Goal: Transaction & Acquisition: Purchase product/service

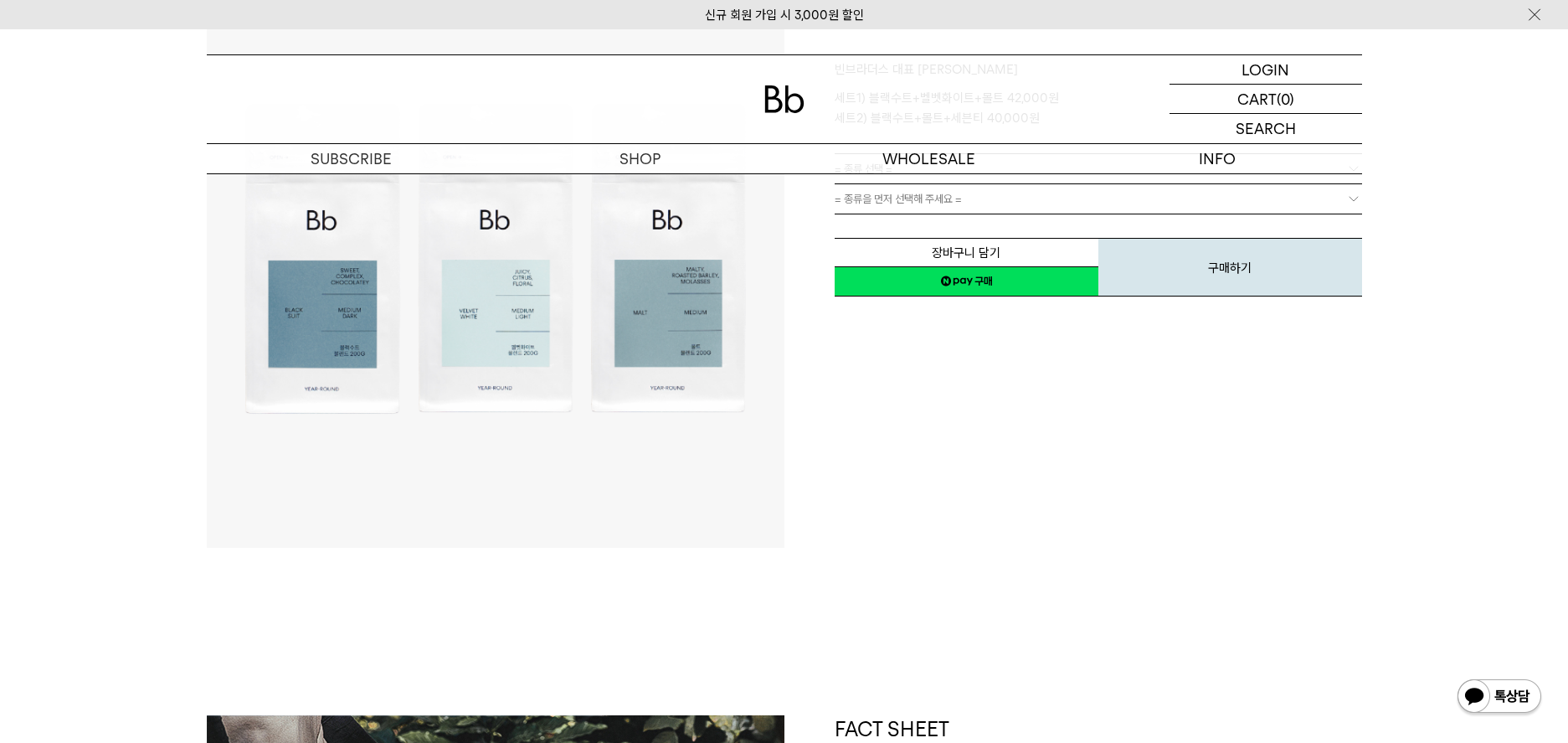
scroll to position [111, 0]
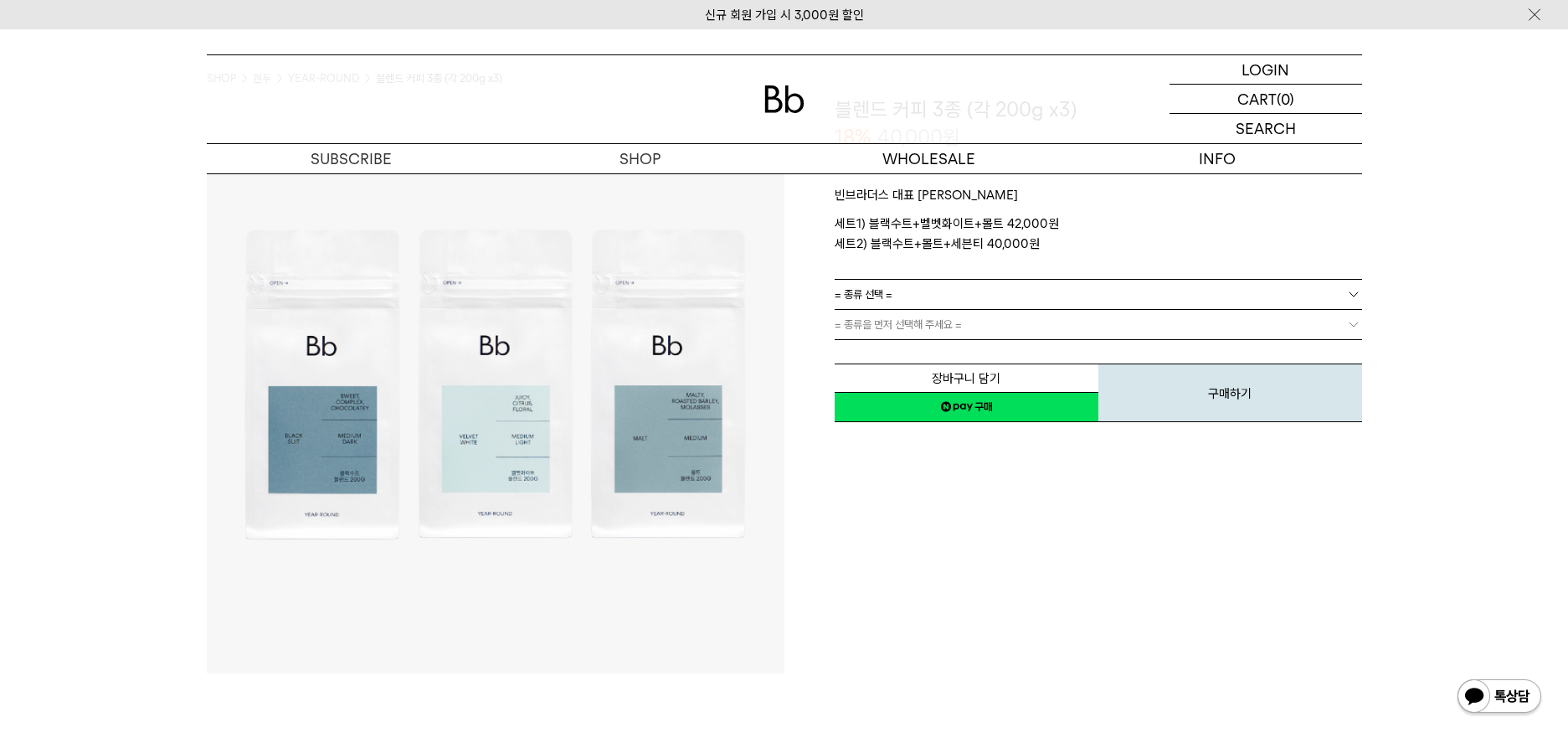
click at [1141, 302] on link "= 종류 선택 =" at bounding box center [1098, 294] width 528 height 29
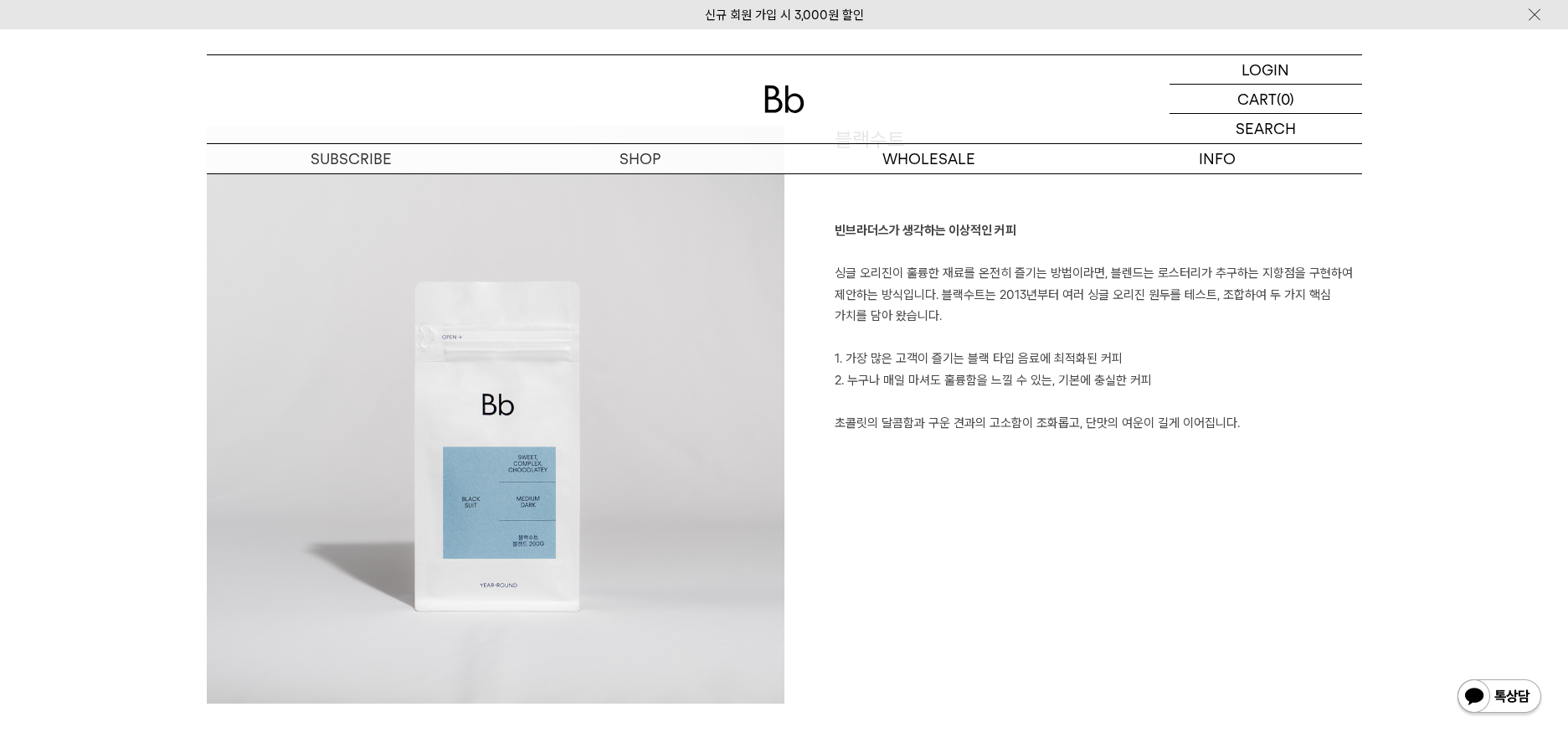
scroll to position [1228, 0]
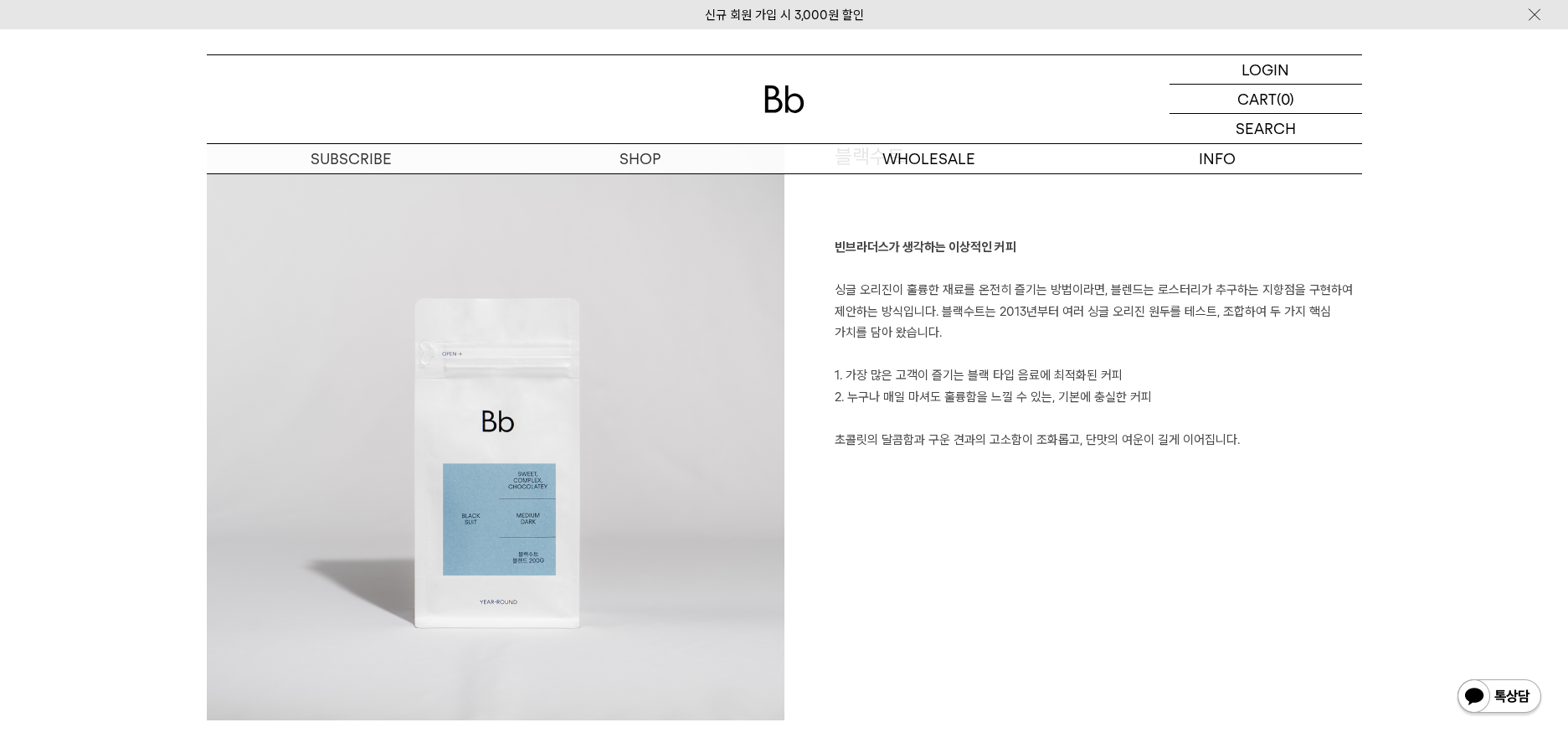
click at [1124, 289] on p "빈브라더스가 생각하는 이상적인 커피 싱글 오리진이 훌륭한 재료를 온전히 즐기는 방법이라면, 블렌드는 로스터리가 추구하는 지향점을 구현하여 제안…" at bounding box center [1098, 343] width 528 height 213
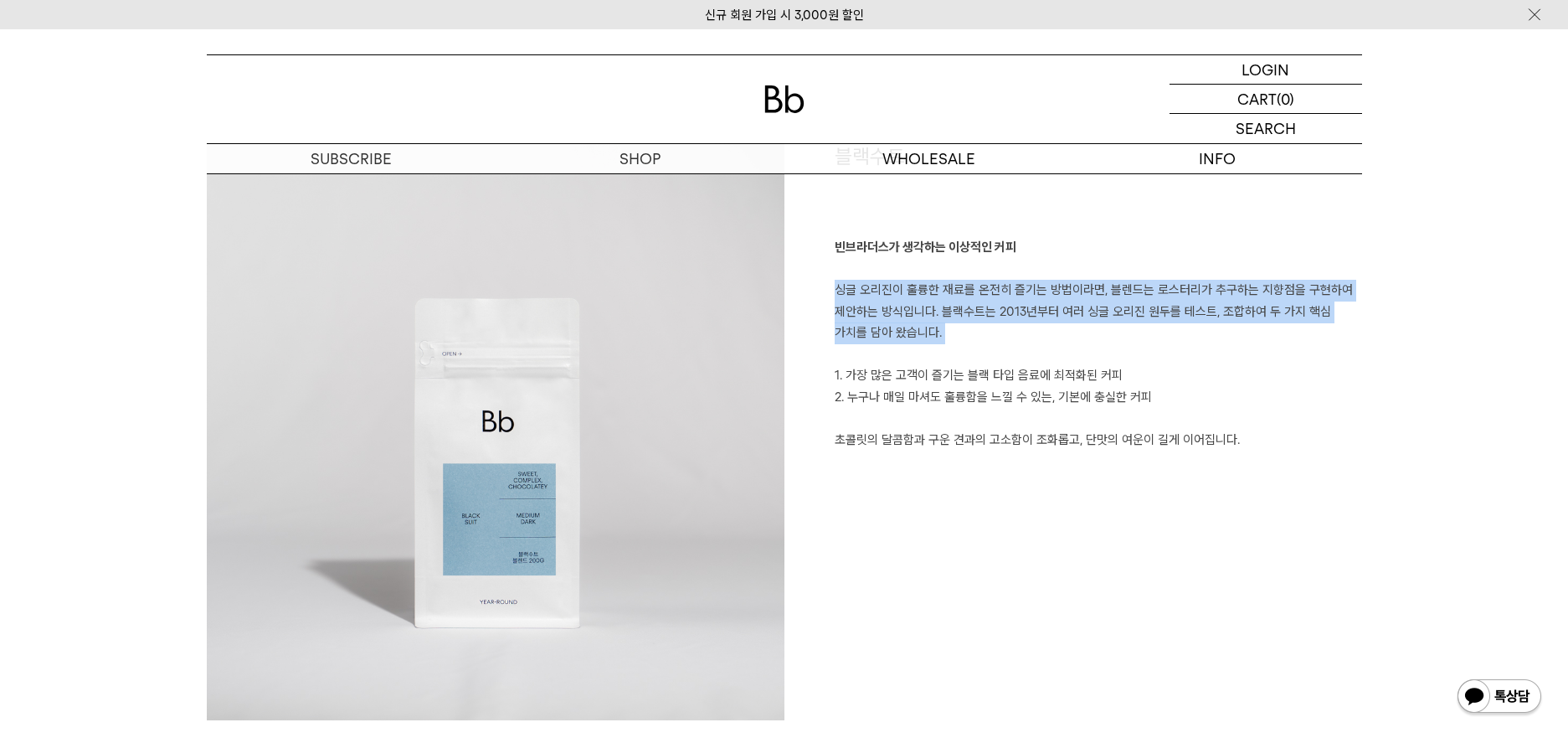
click at [1124, 289] on p "빈브라더스가 생각하는 이상적인 커피 싱글 오리진이 훌륭한 재료를 온전히 즐기는 방법이라면, 블렌드는 로스터리가 추구하는 지향점을 구현하여 제안…" at bounding box center [1098, 343] width 528 height 213
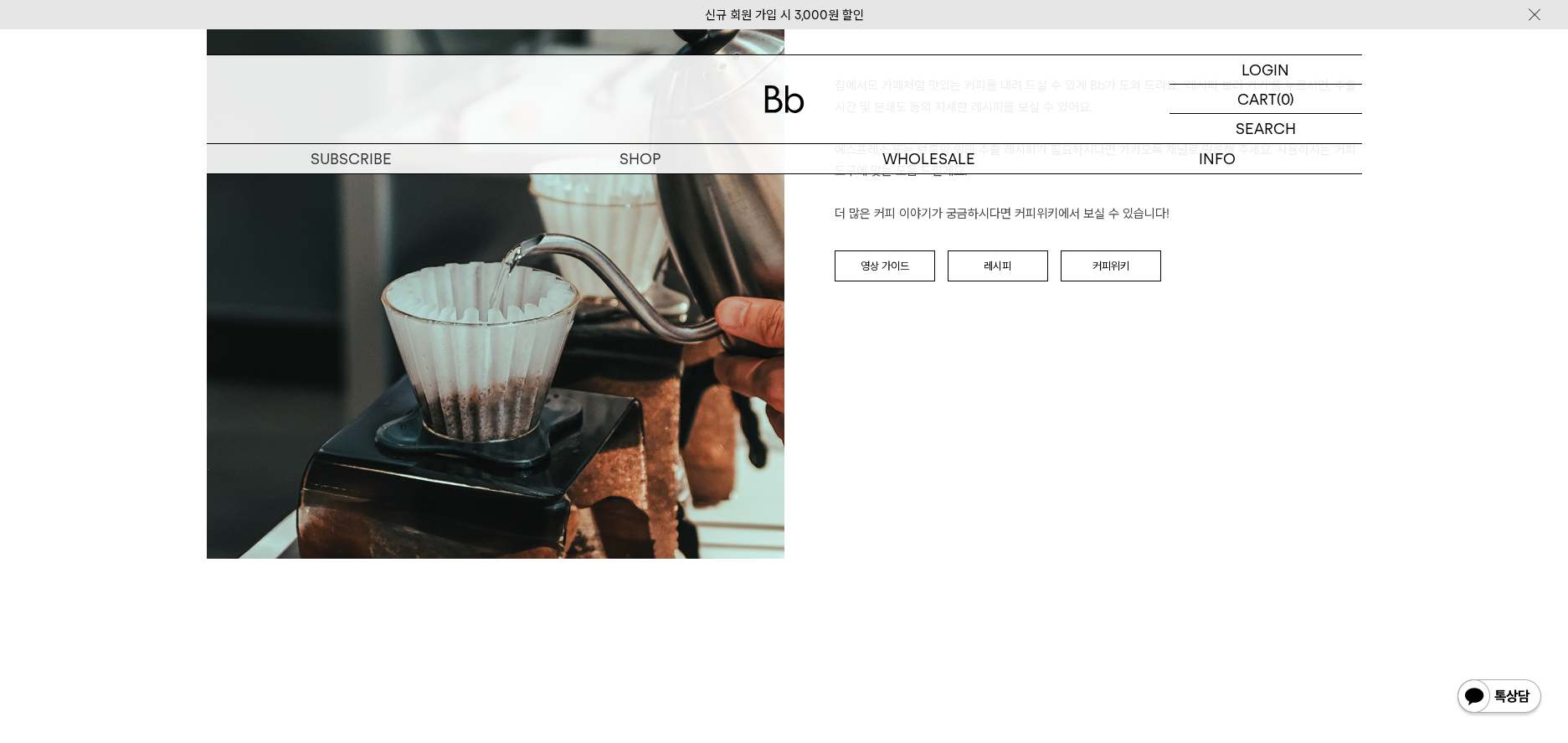
scroll to position [4132, 0]
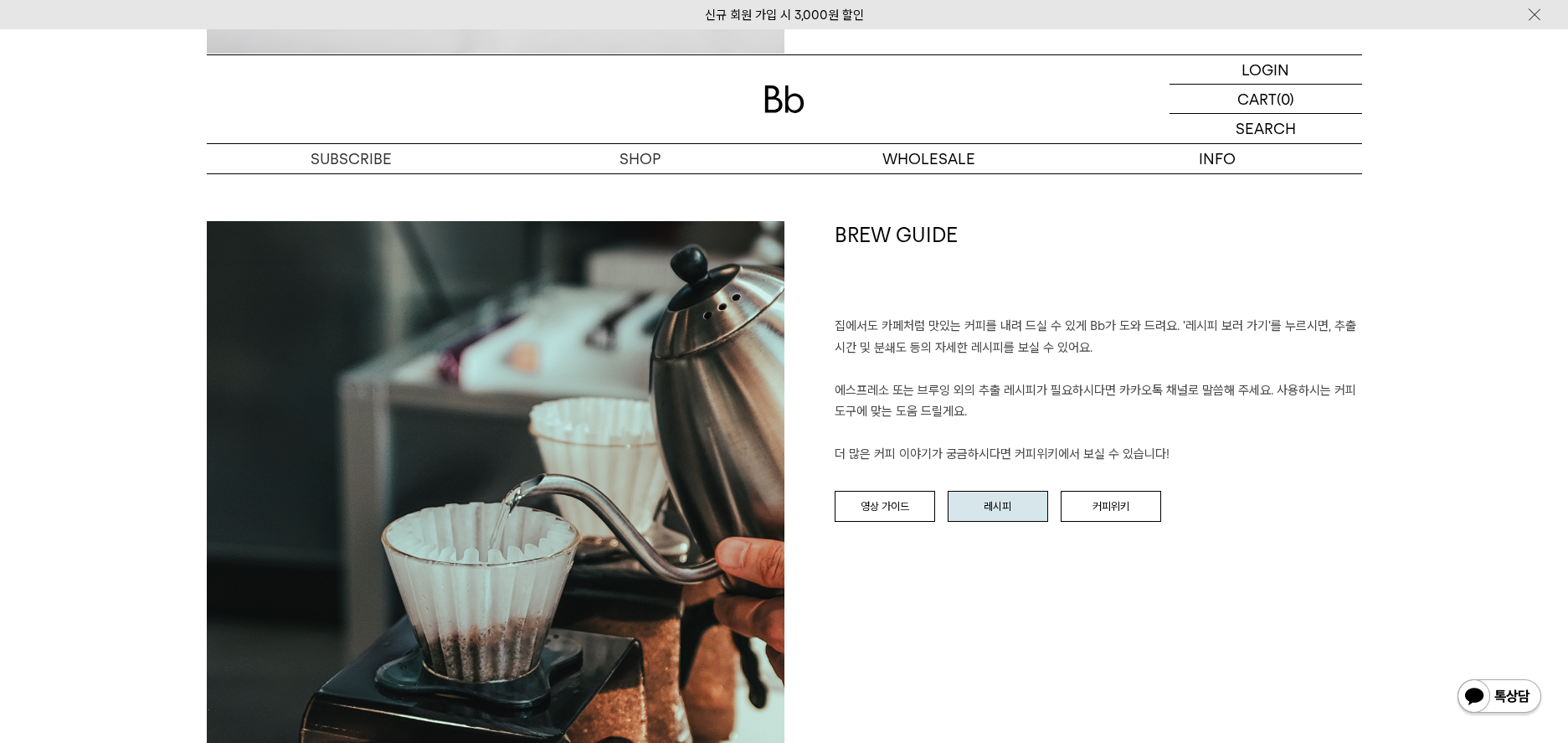
click at [1036, 497] on link "레시피" at bounding box center [998, 506] width 101 height 31
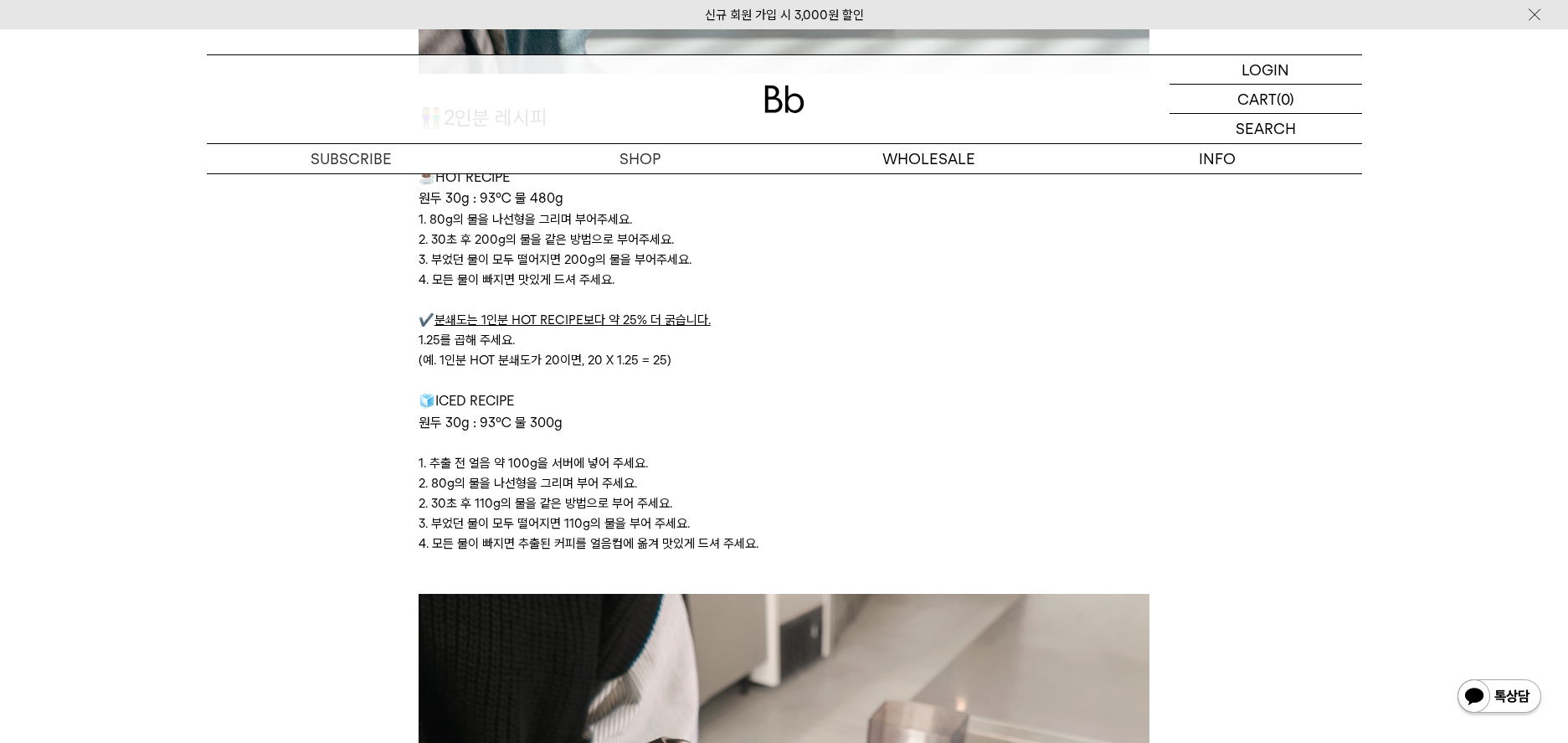
scroll to position [4019, 0]
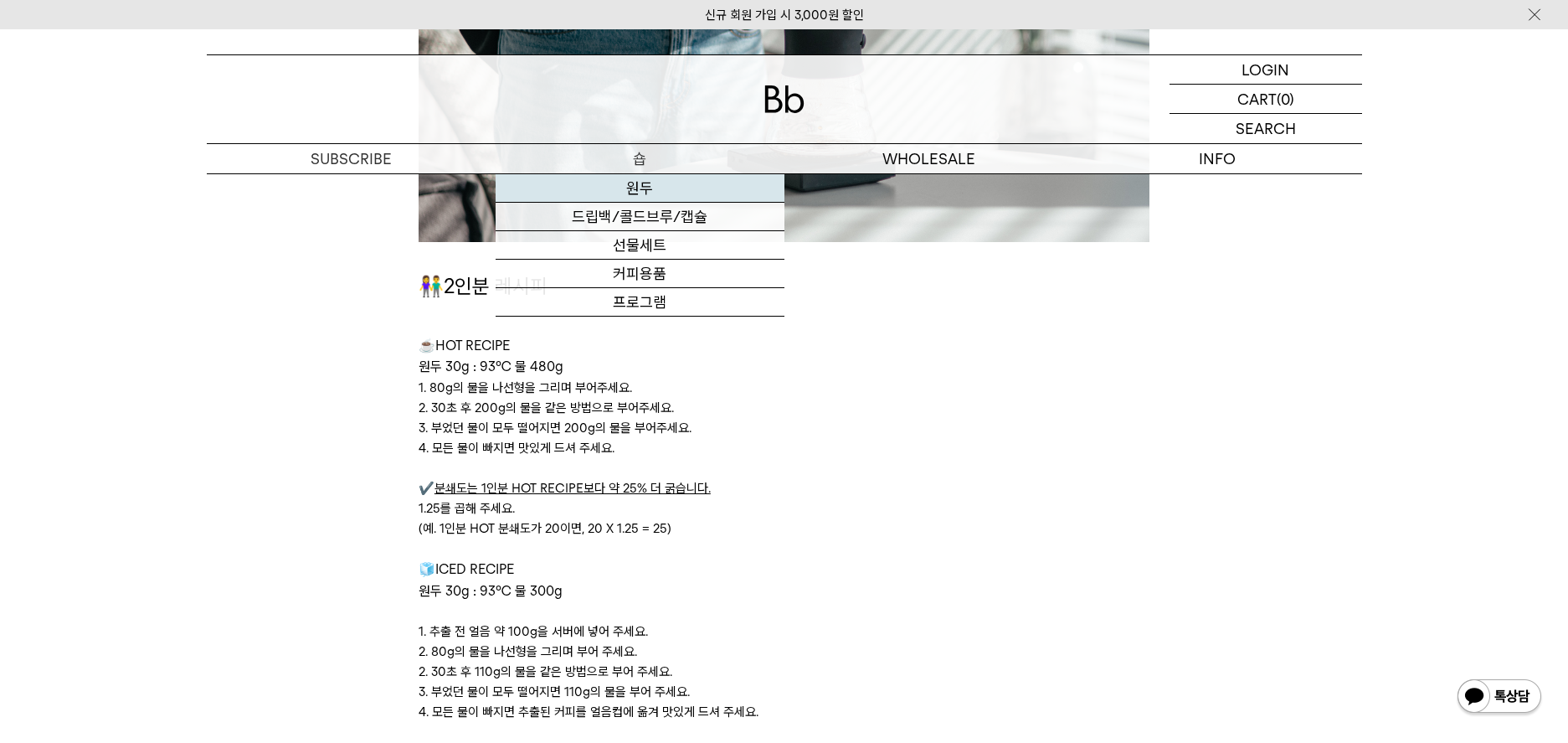
click at [612, 199] on link "원두" at bounding box center [640, 188] width 289 height 29
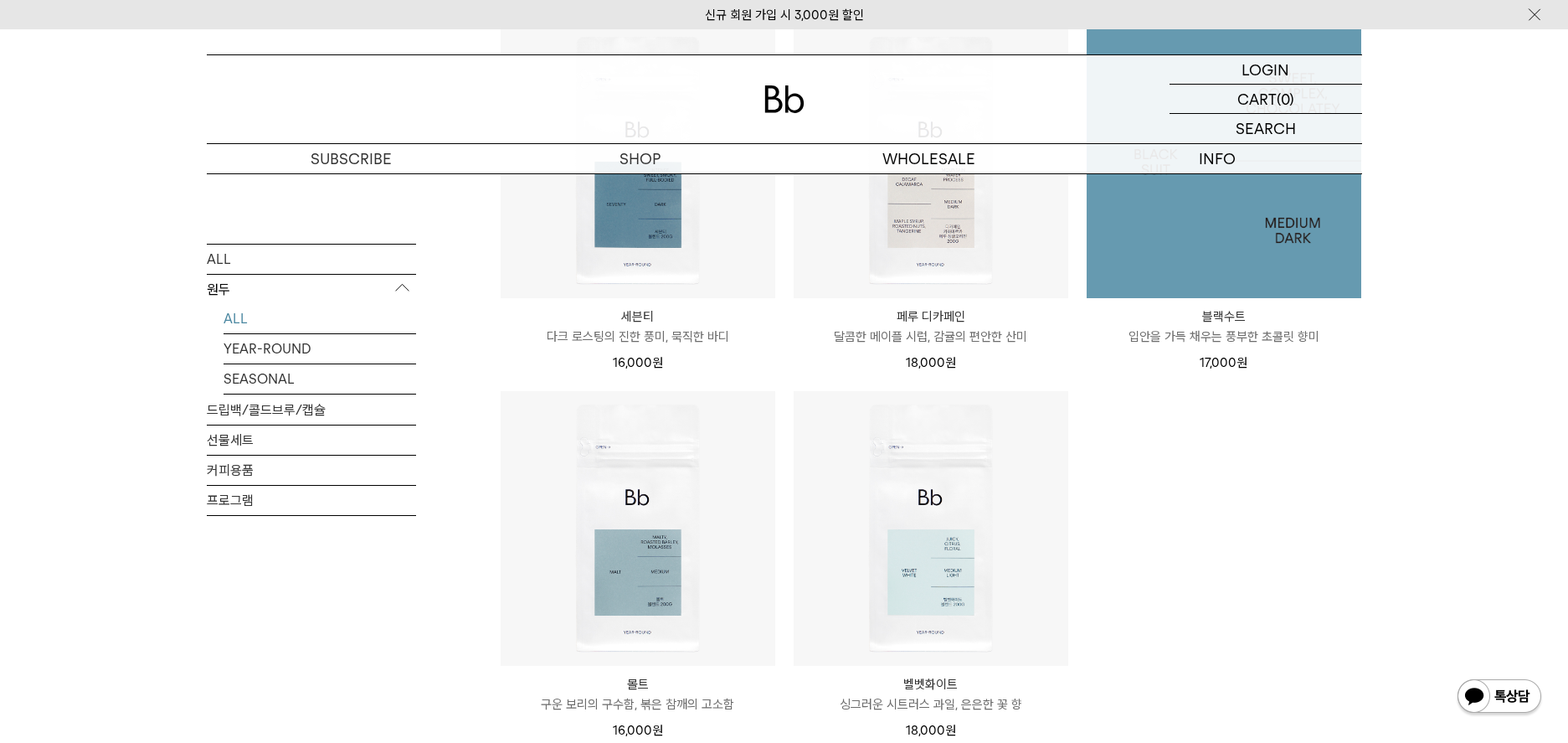
scroll to position [1116, 0]
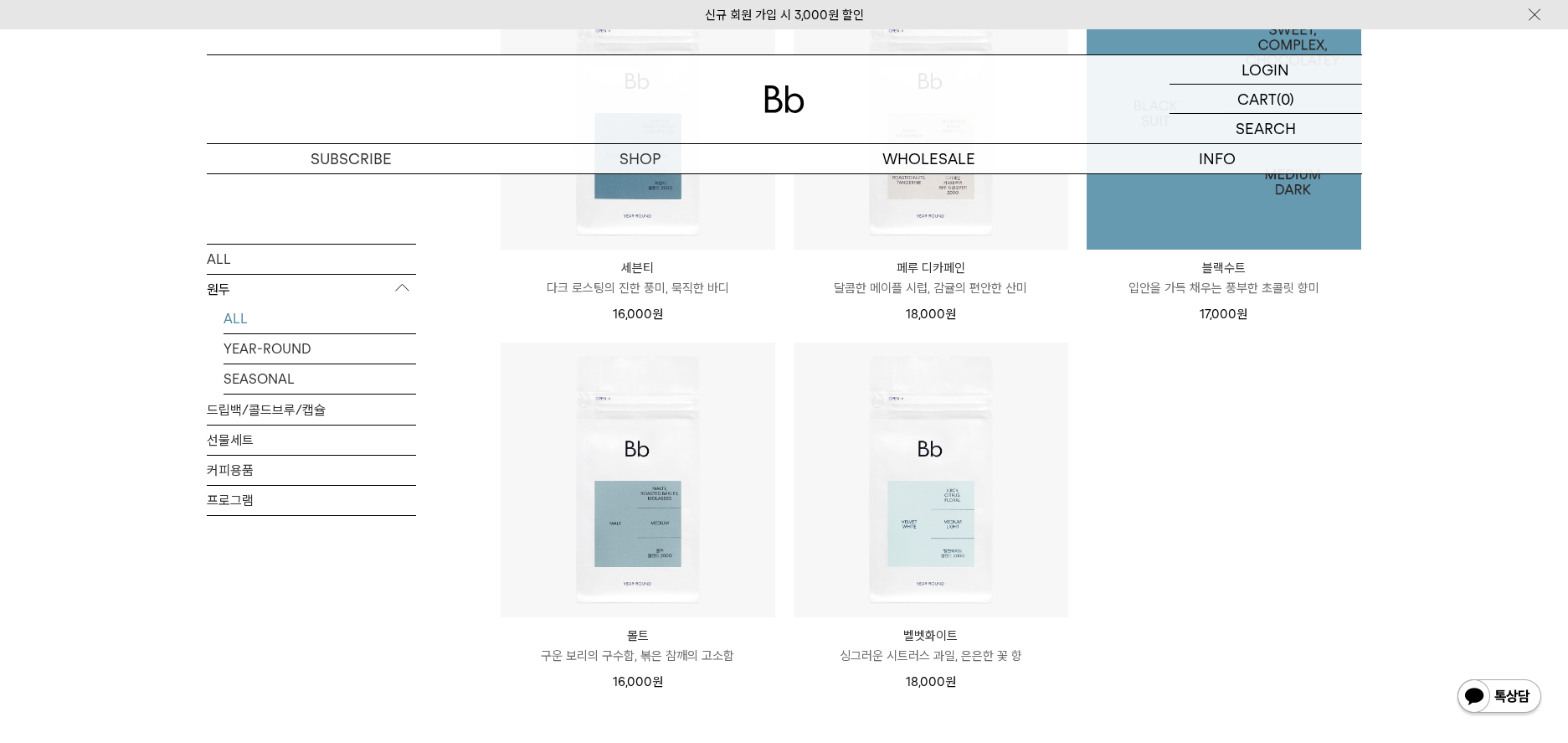
click at [1250, 215] on img at bounding box center [1224, 112] width 275 height 275
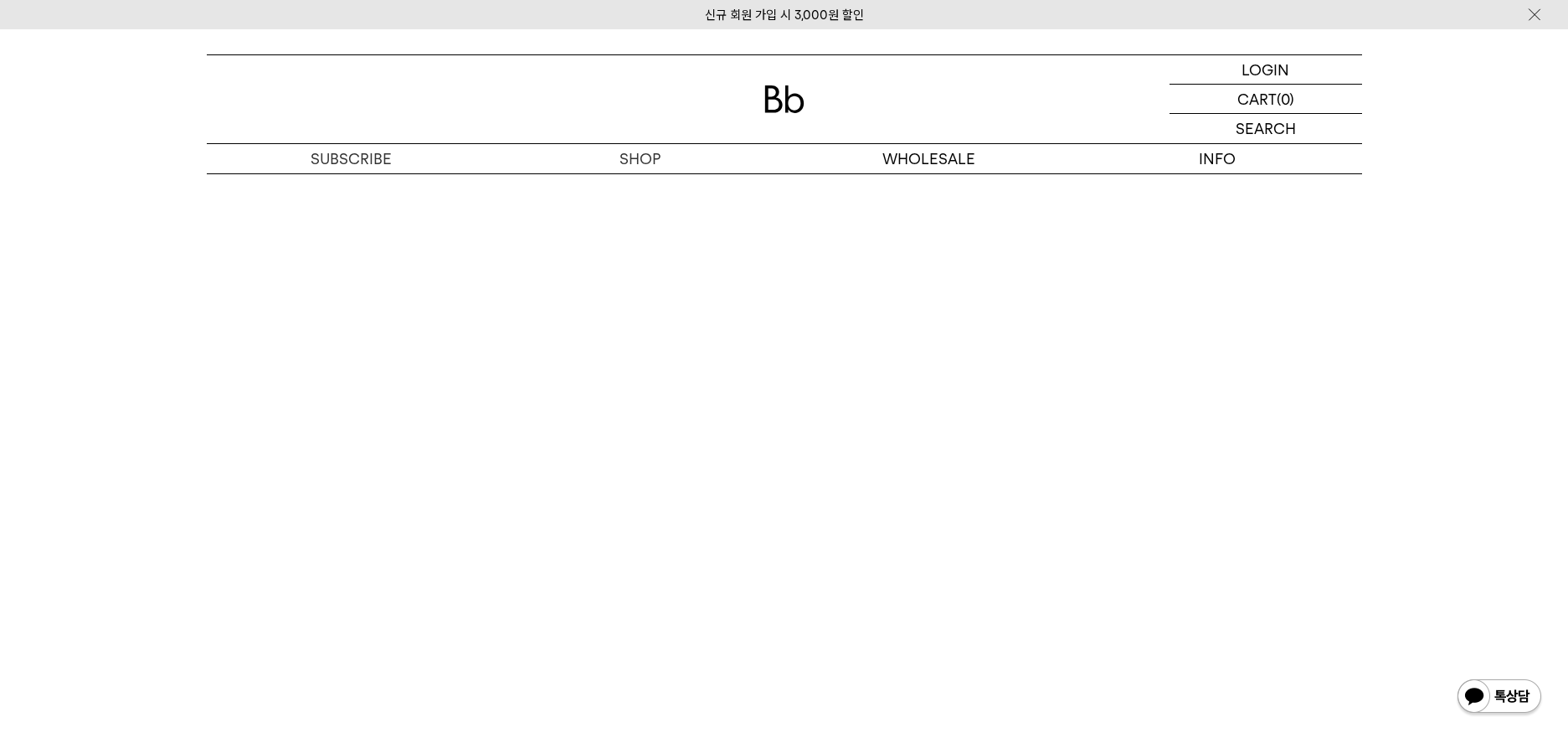
scroll to position [3573, 0]
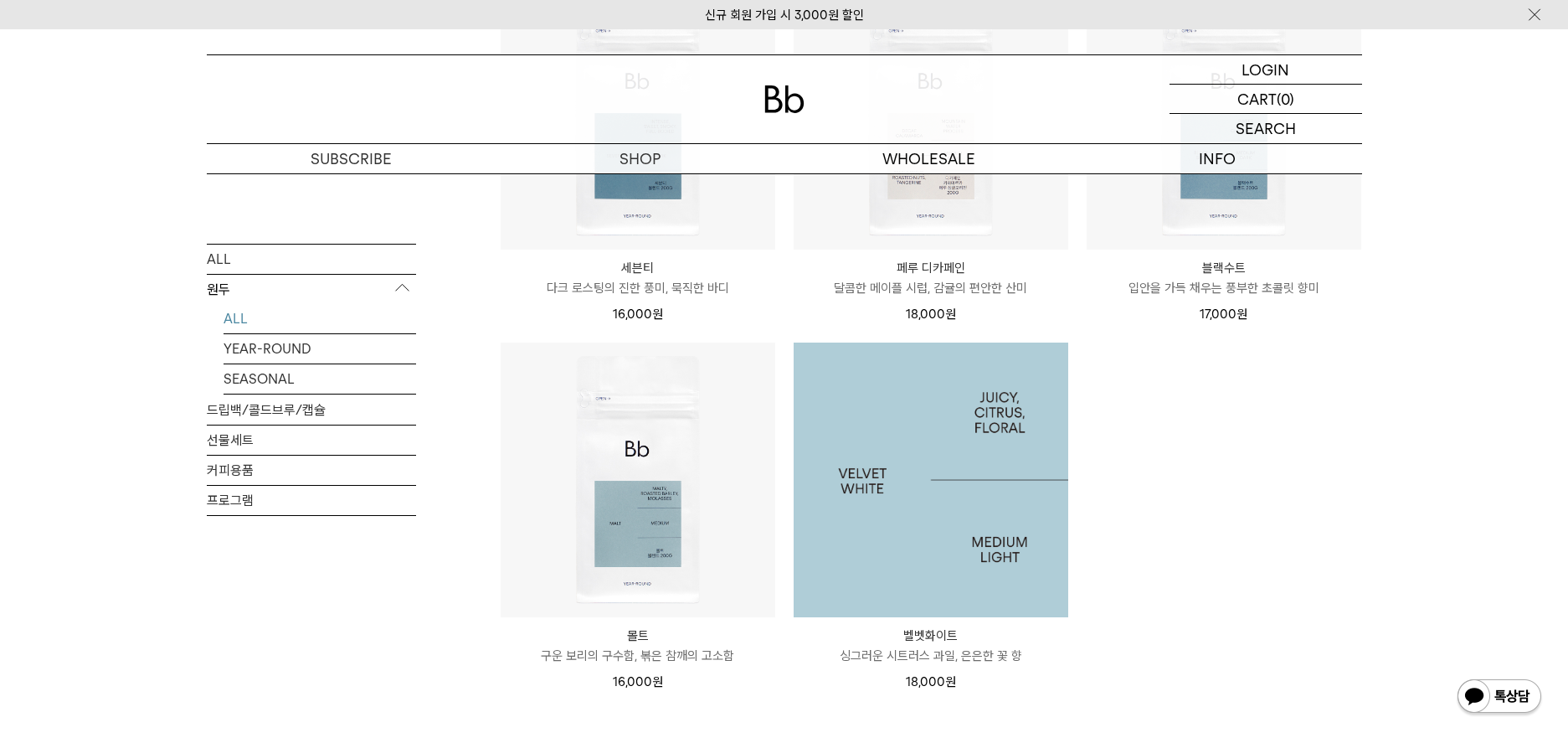
scroll to position [892, 0]
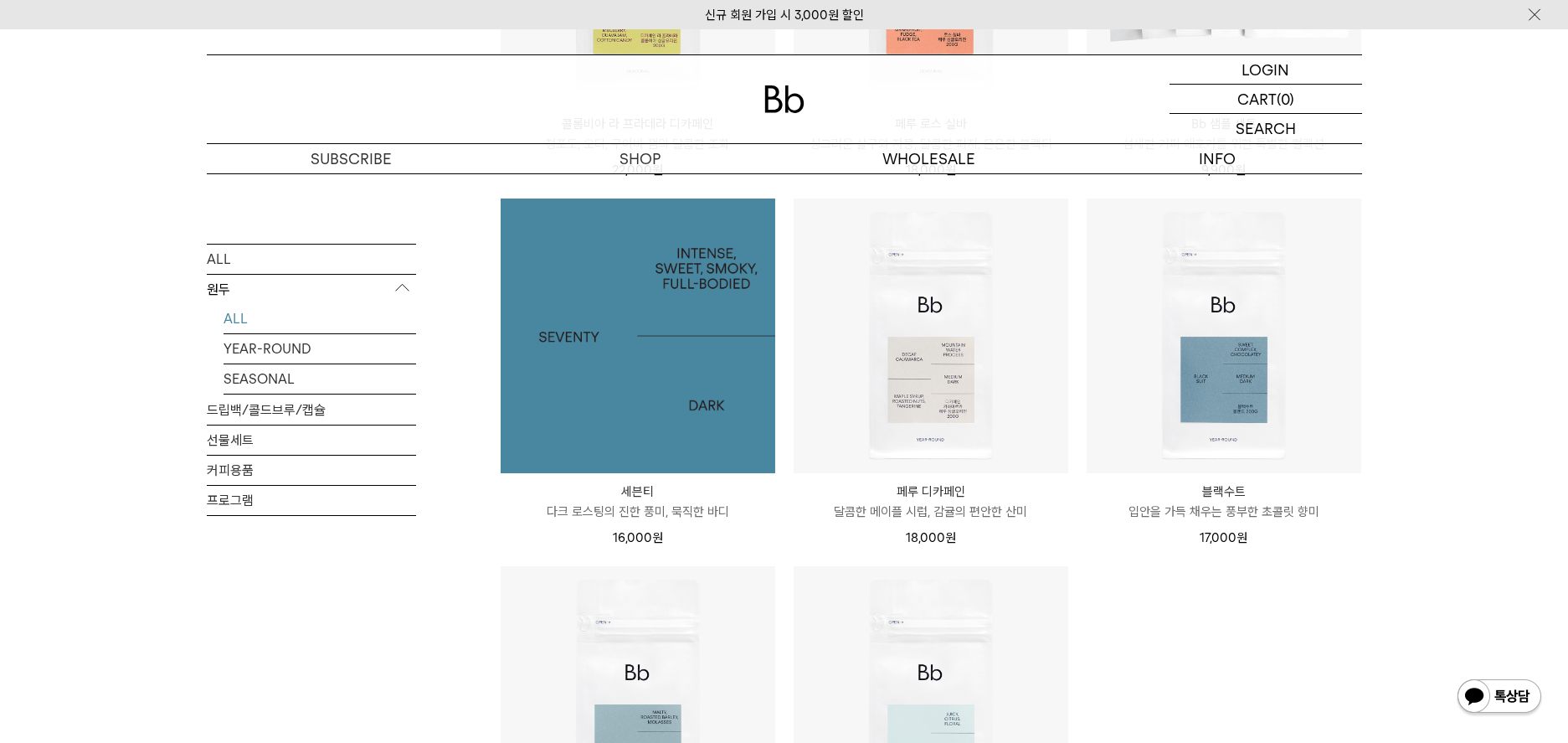
click at [682, 407] on img at bounding box center [637, 336] width 275 height 275
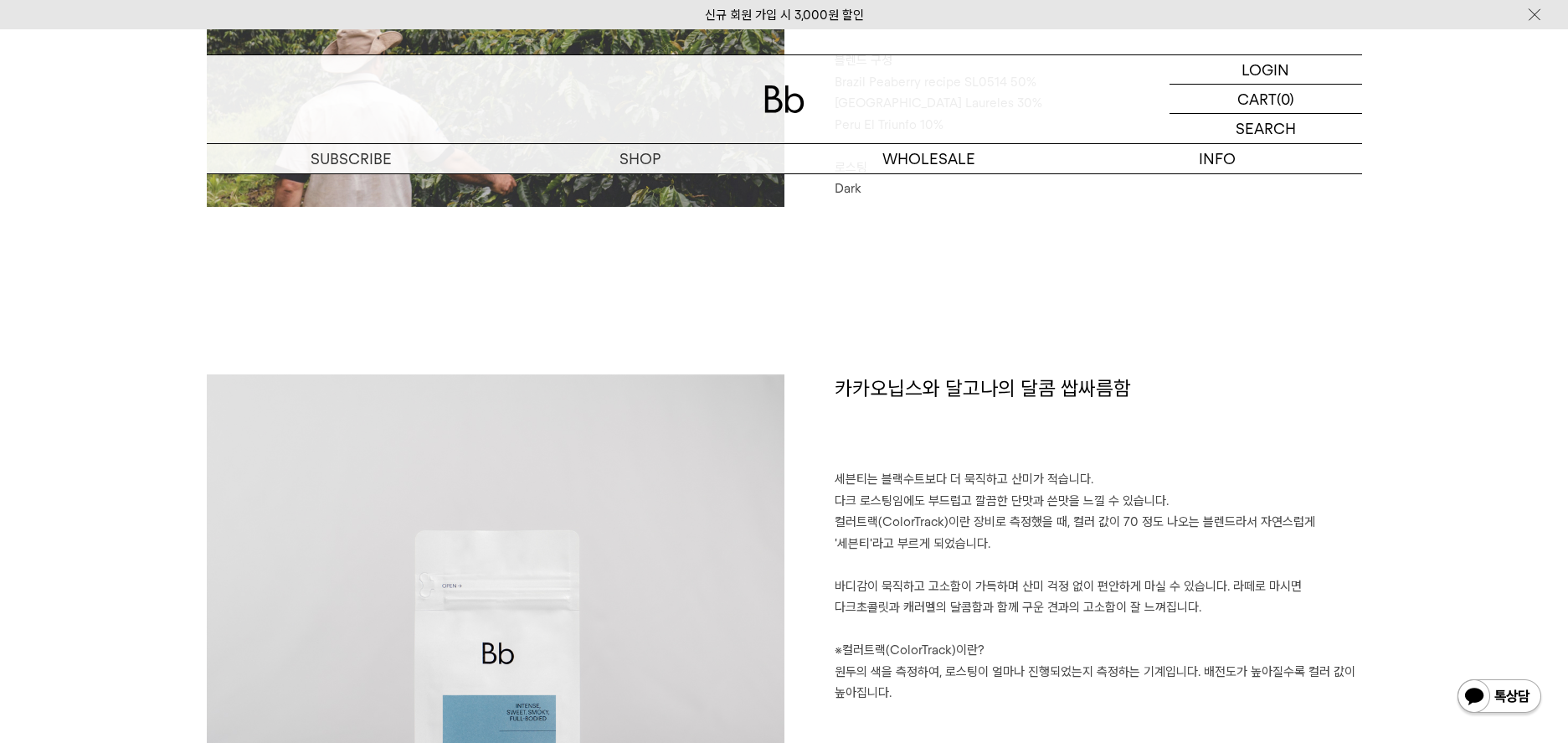
scroll to position [1005, 0]
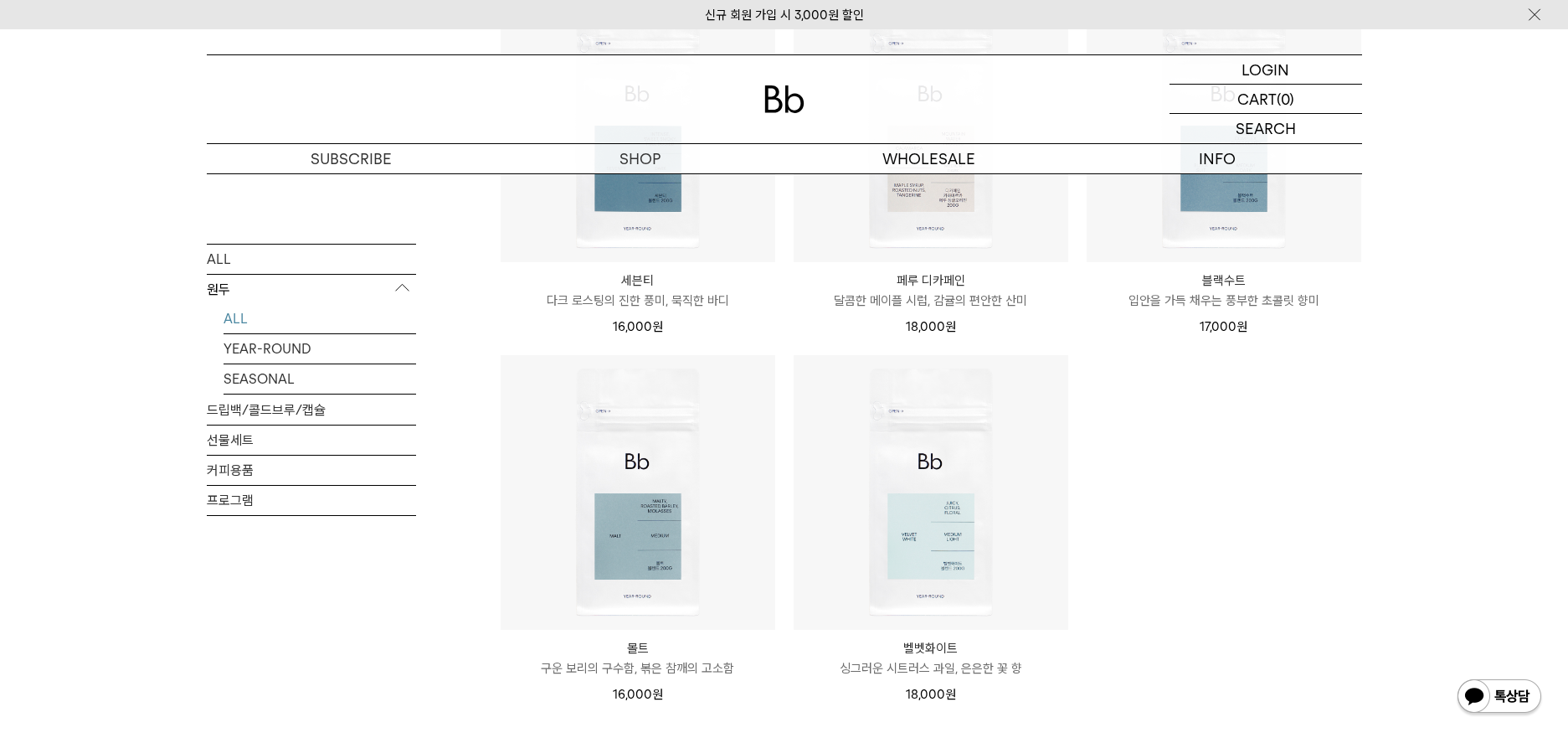
scroll to position [1116, 0]
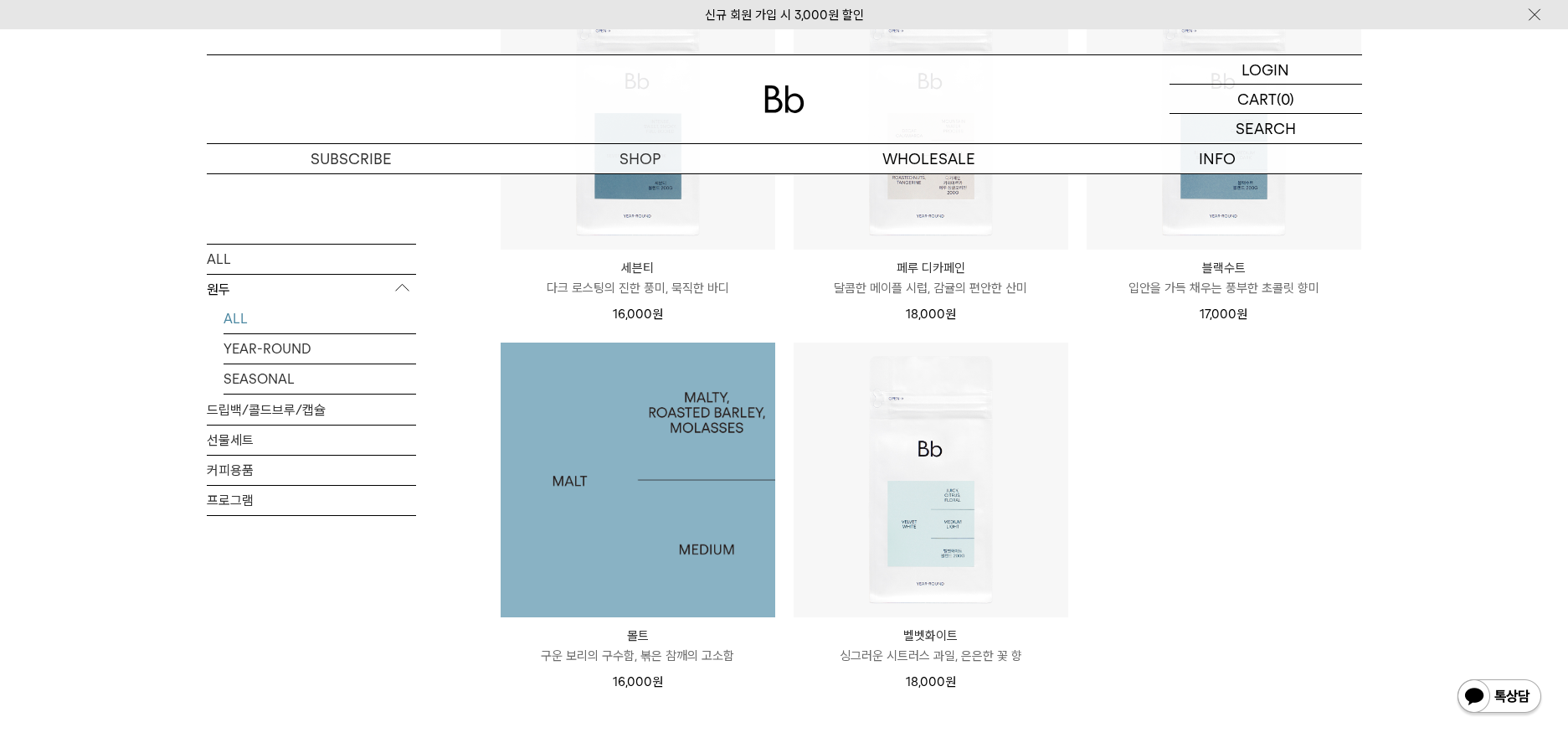
click at [590, 532] on img at bounding box center [637, 479] width 275 height 275
